Goal: Information Seeking & Learning: Learn about a topic

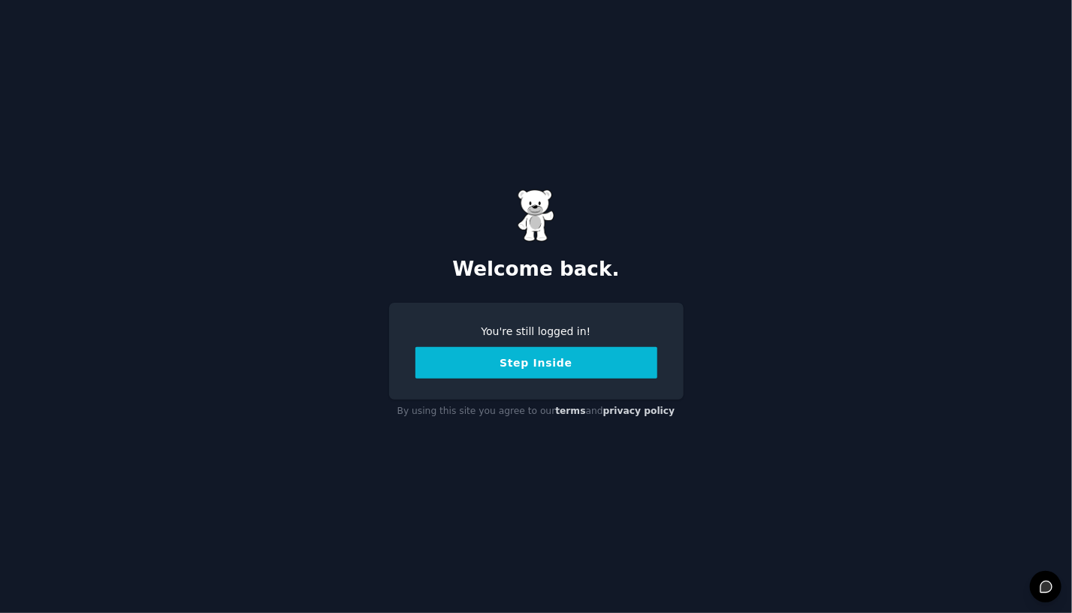
click at [563, 369] on button "Step Inside" at bounding box center [536, 363] width 242 height 32
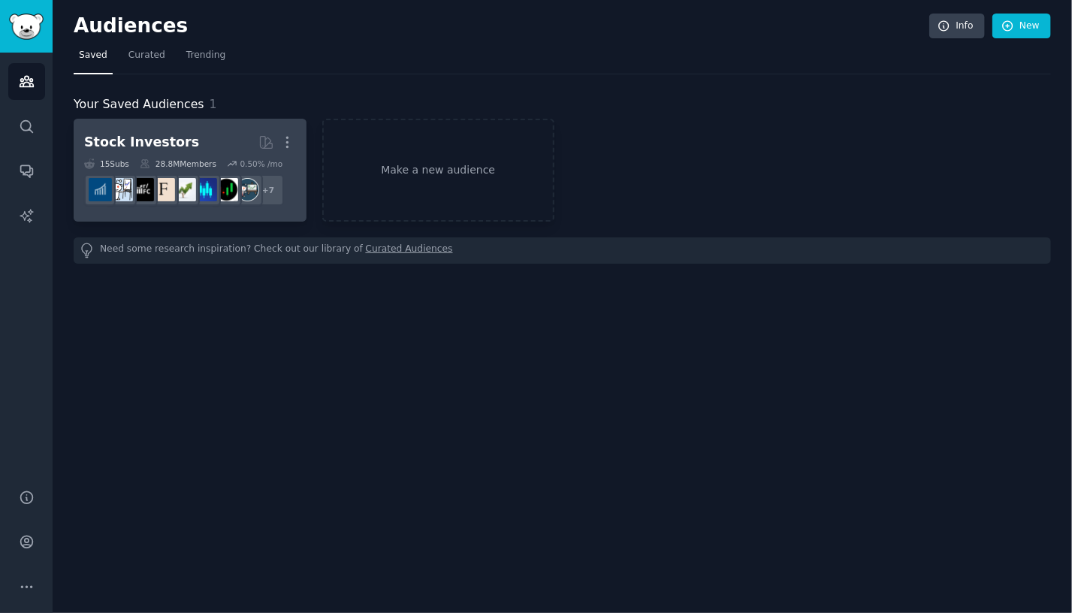
click at [202, 146] on h2 "Stock Investors More" at bounding box center [190, 142] width 212 height 26
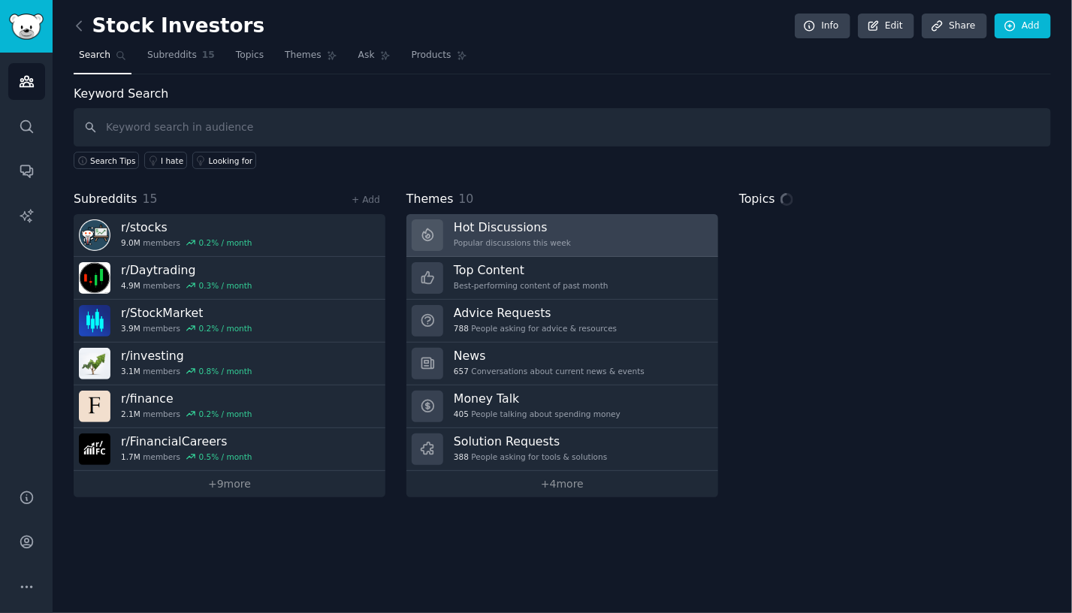
click at [471, 243] on div "Popular discussions this week" at bounding box center [512, 242] width 117 height 11
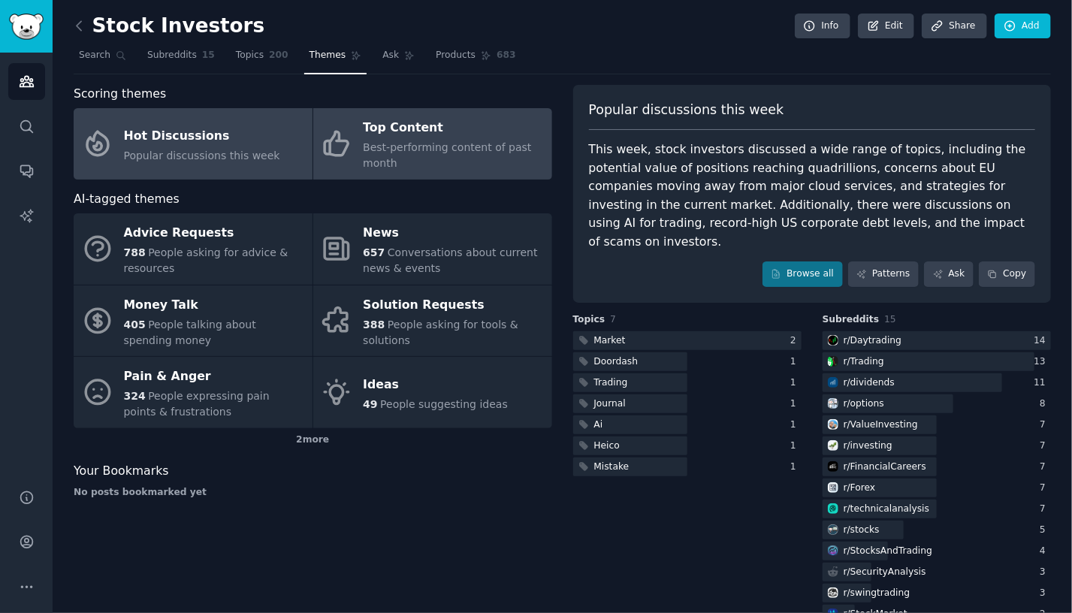
click at [427, 153] on div "Best-performing content of past month" at bounding box center [453, 156] width 181 height 32
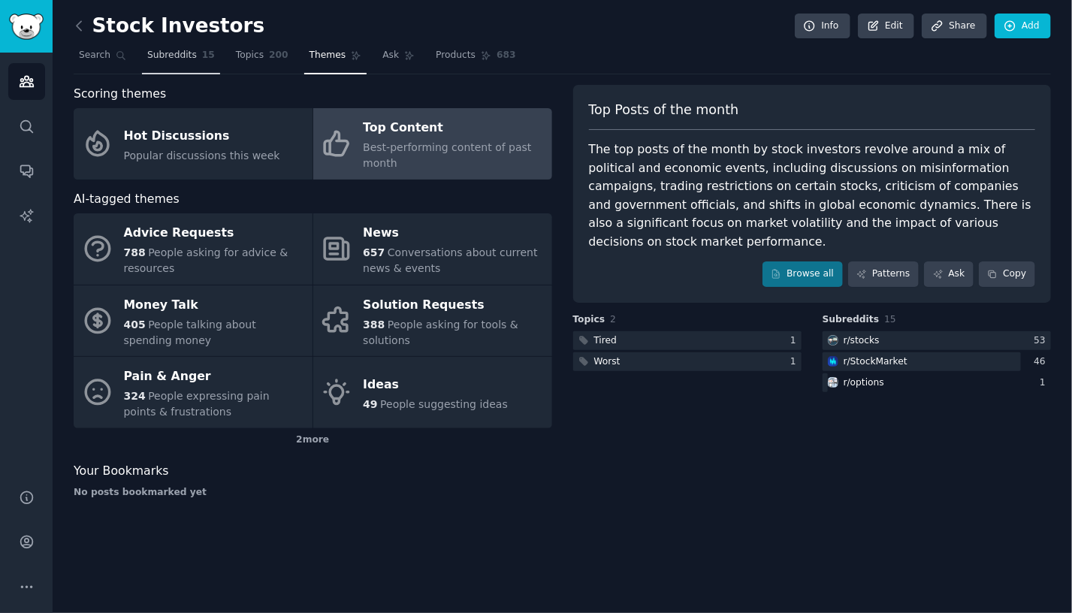
click at [170, 52] on span "Subreddits" at bounding box center [172, 56] width 50 height 14
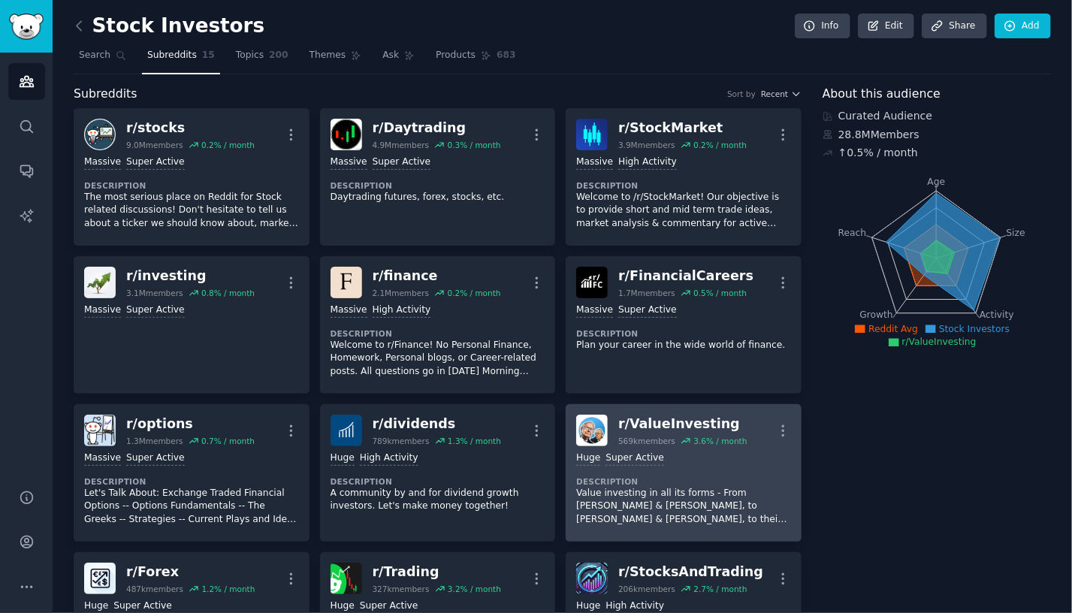
click at [686, 446] on div "Huge Super Active Description Value investing in all its forms - From [PERSON_N…" at bounding box center [683, 488] width 215 height 85
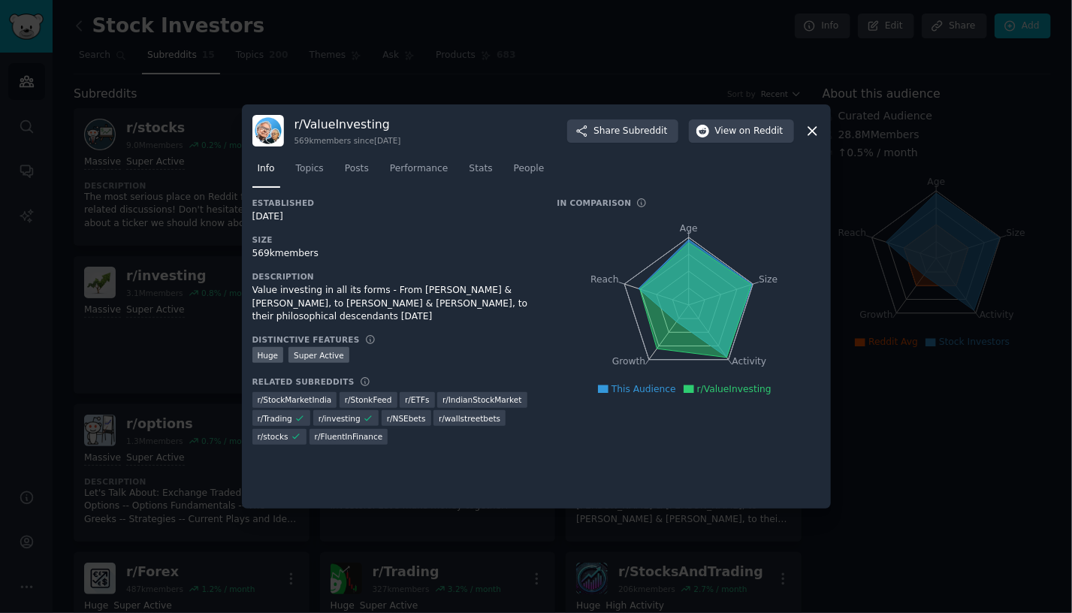
click at [809, 131] on icon at bounding box center [812, 131] width 16 height 16
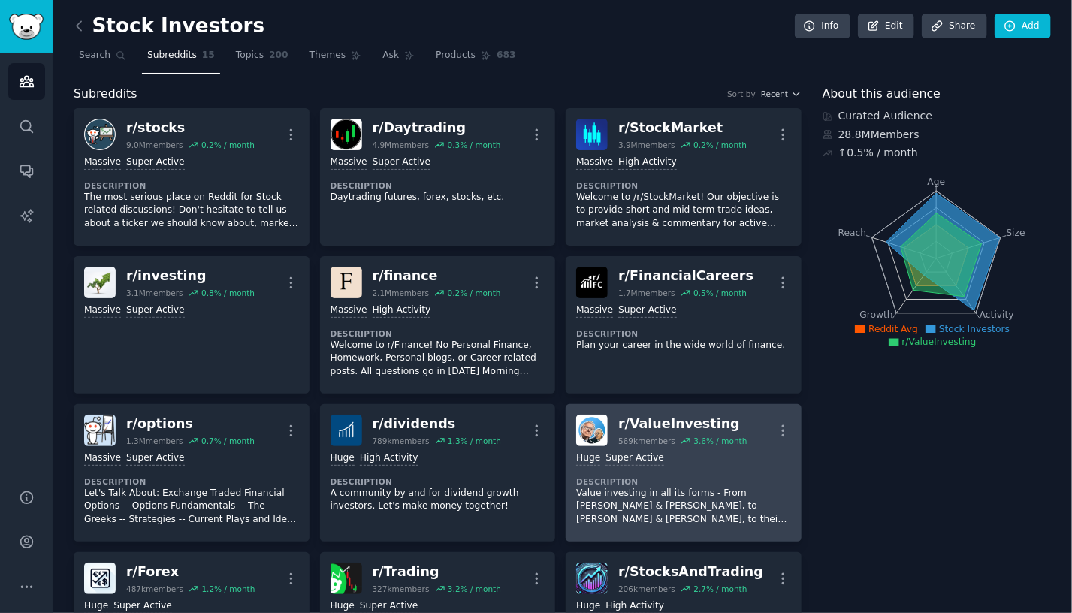
click at [673, 482] on dt "Description" at bounding box center [683, 481] width 215 height 11
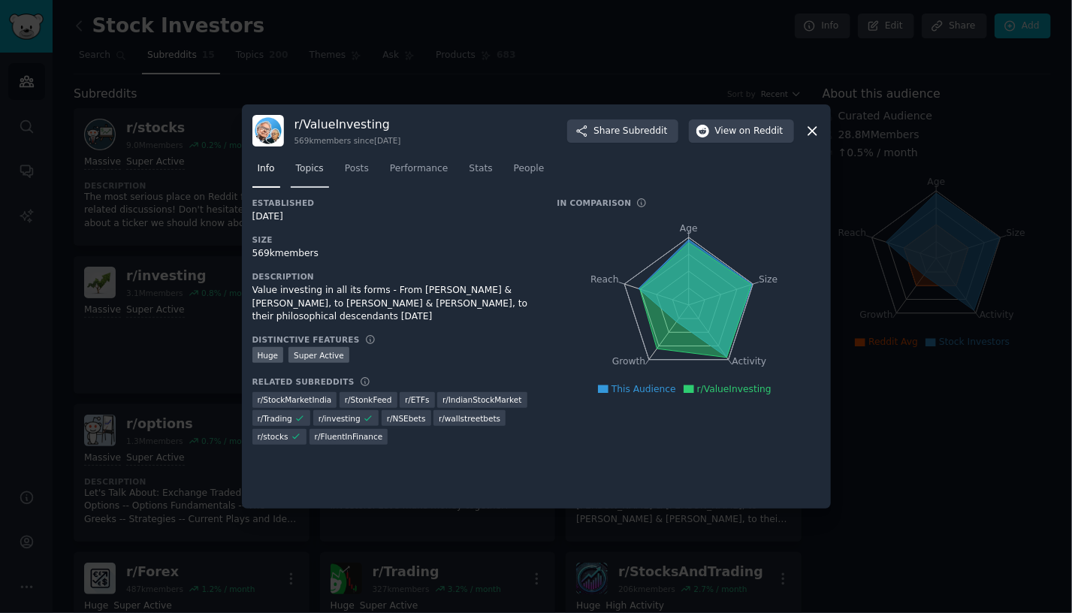
click at [315, 170] on span "Topics" at bounding box center [310, 169] width 28 height 14
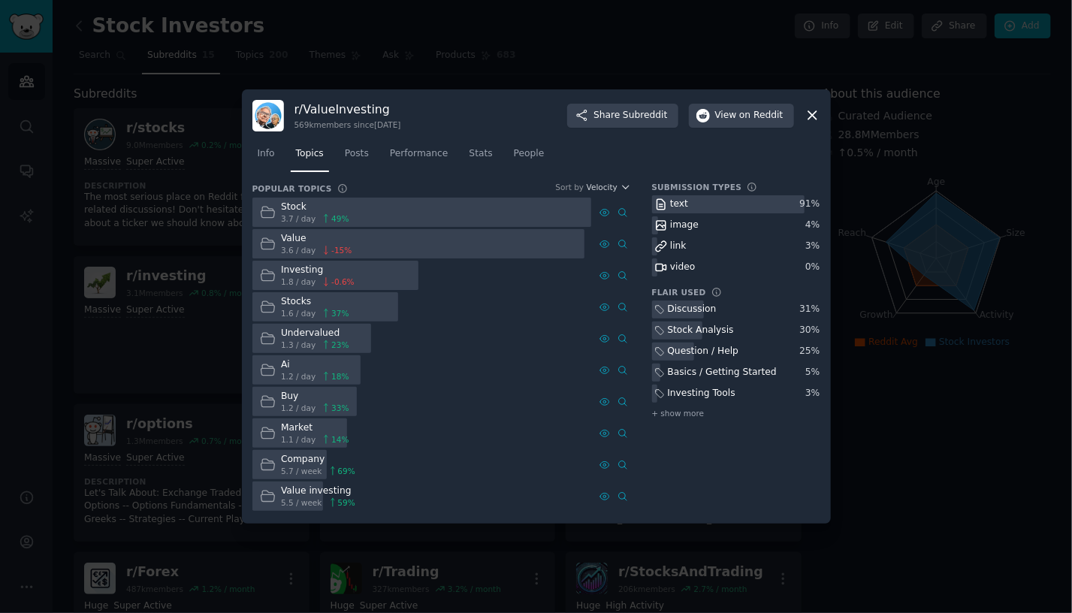
click at [348, 209] on div "Stock 3.7 / day 49 %" at bounding box center [304, 212] width 105 height 29
click at [273, 213] on icon at bounding box center [268, 212] width 16 height 16
click at [345, 150] on span "Posts" at bounding box center [357, 154] width 24 height 14
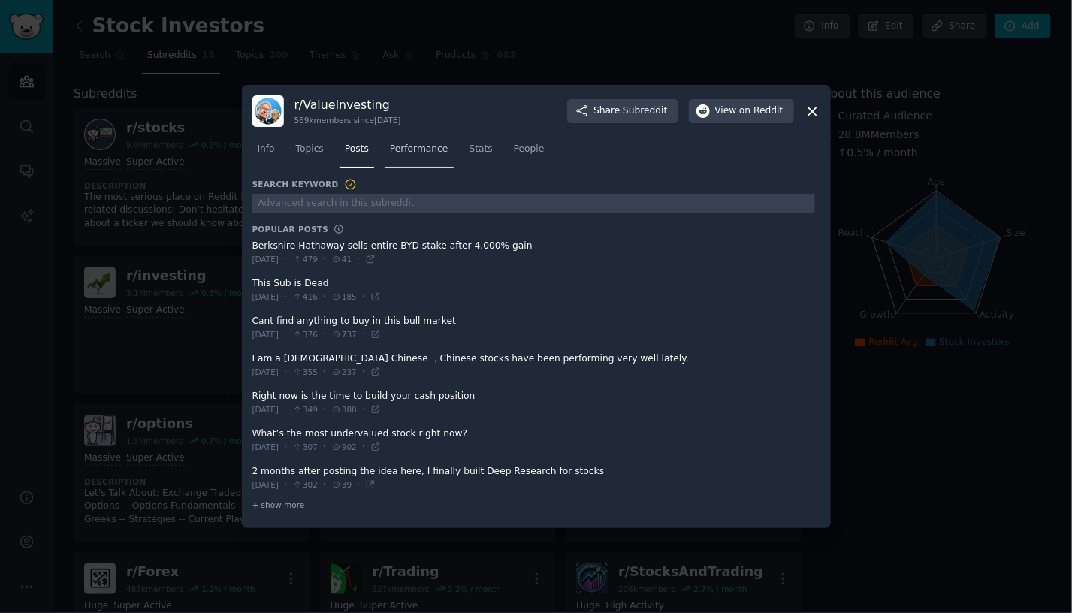
click at [405, 157] on link "Performance" at bounding box center [419, 152] width 69 height 31
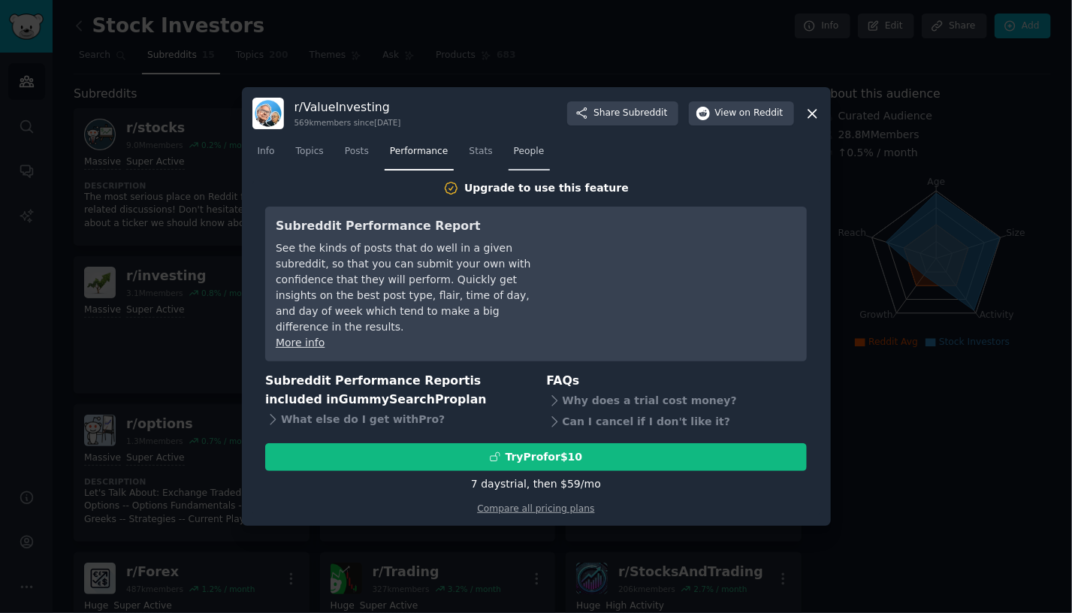
click at [514, 158] on span "People" at bounding box center [529, 152] width 31 height 14
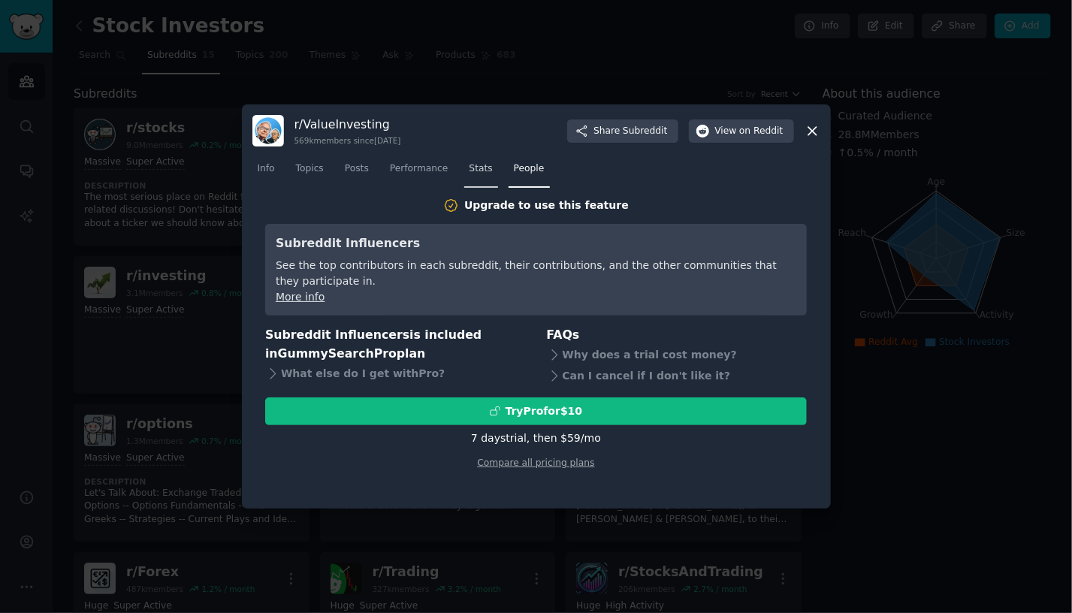
click at [473, 163] on span "Stats" at bounding box center [480, 169] width 23 height 14
click at [352, 175] on span "Posts" at bounding box center [357, 169] width 24 height 14
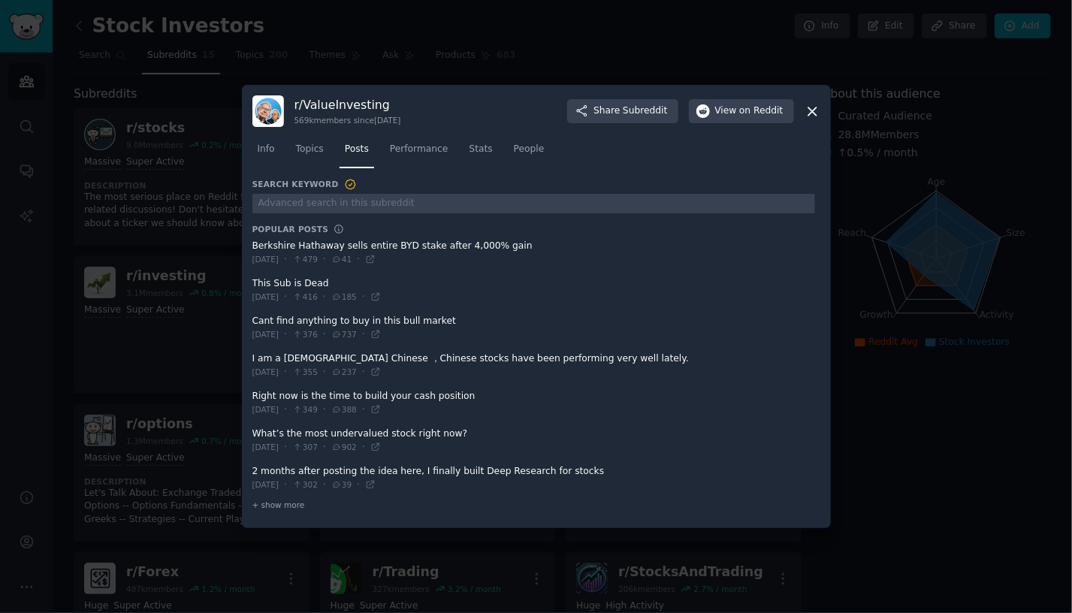
click at [292, 253] on div "[DATE] · 479 · 41 ·" at bounding box center [314, 260] width 124 height 14
drag, startPoint x: 324, startPoint y: 261, endPoint x: 394, endPoint y: 263, distance: 69.1
click at [376, 263] on div "[DATE] · 479 · 41 ·" at bounding box center [314, 260] width 124 height 14
click at [312, 146] on span "Topics" at bounding box center [310, 150] width 28 height 14
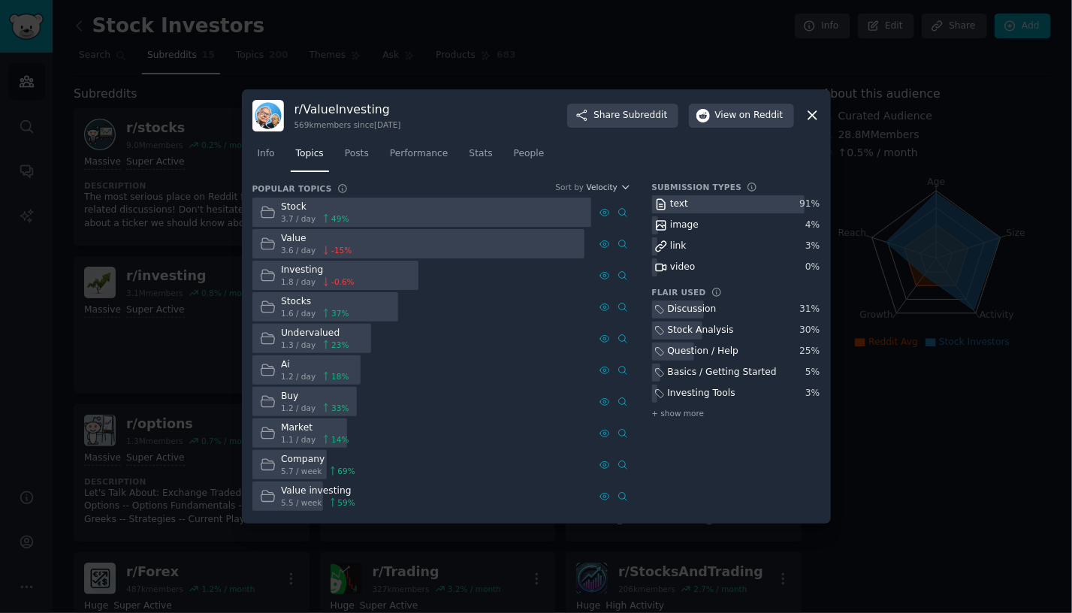
click at [299, 376] on span "1.2 / day" at bounding box center [298, 376] width 35 height 11
click at [878, 514] on div at bounding box center [536, 306] width 1072 height 613
click at [95, 27] on div at bounding box center [536, 306] width 1072 height 613
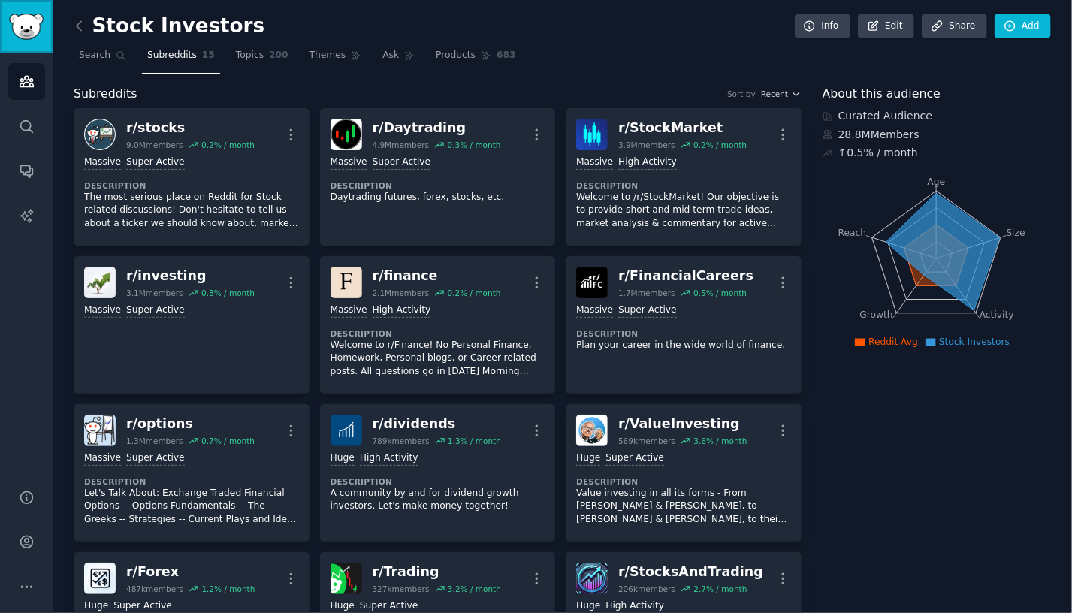
click at [44, 20] on link "Sidebar" at bounding box center [26, 26] width 53 height 53
